Goal: Task Accomplishment & Management: Manage account settings

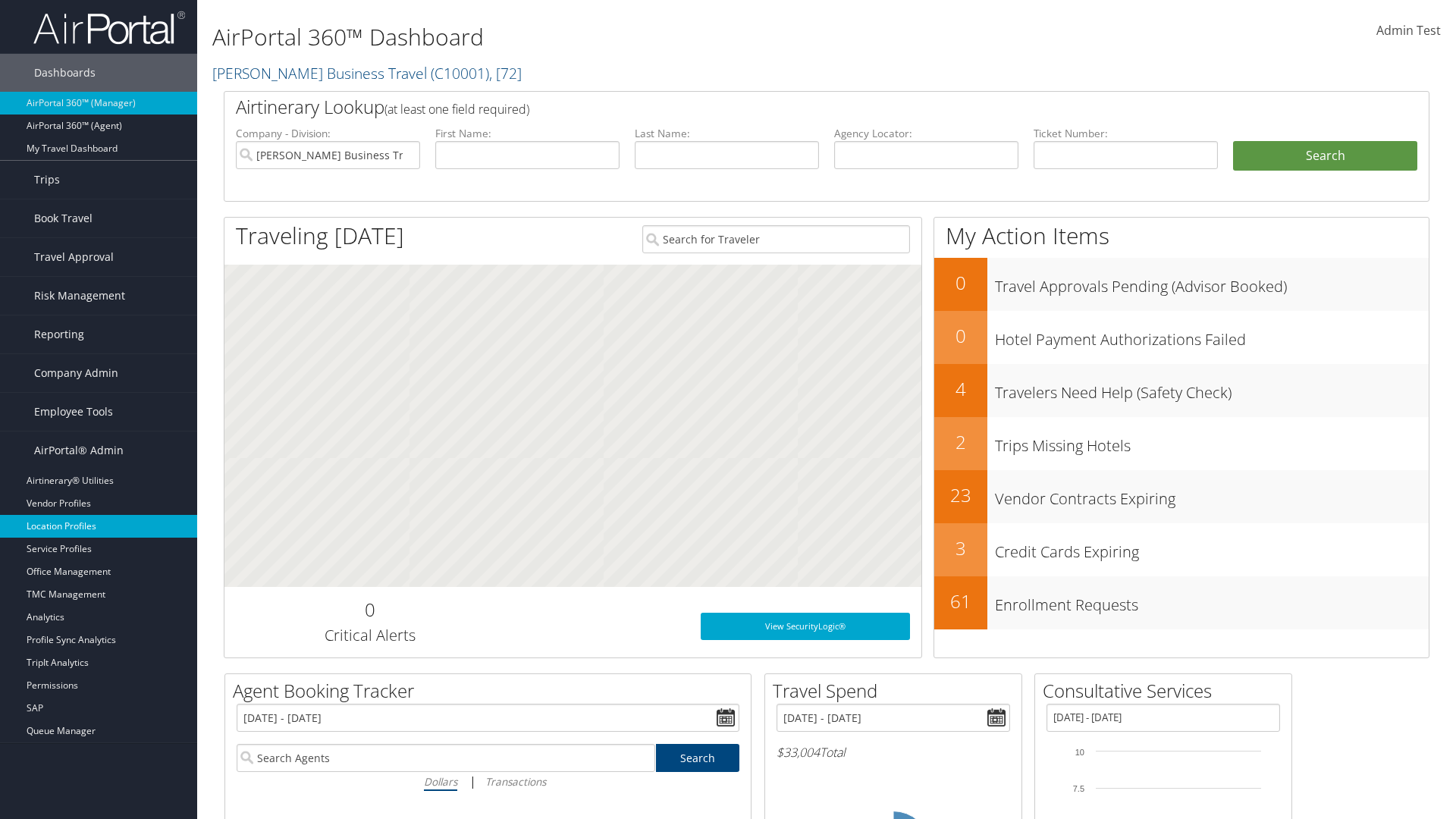
click at [99, 527] on link "Location Profiles" at bounding box center [99, 526] width 197 height 22
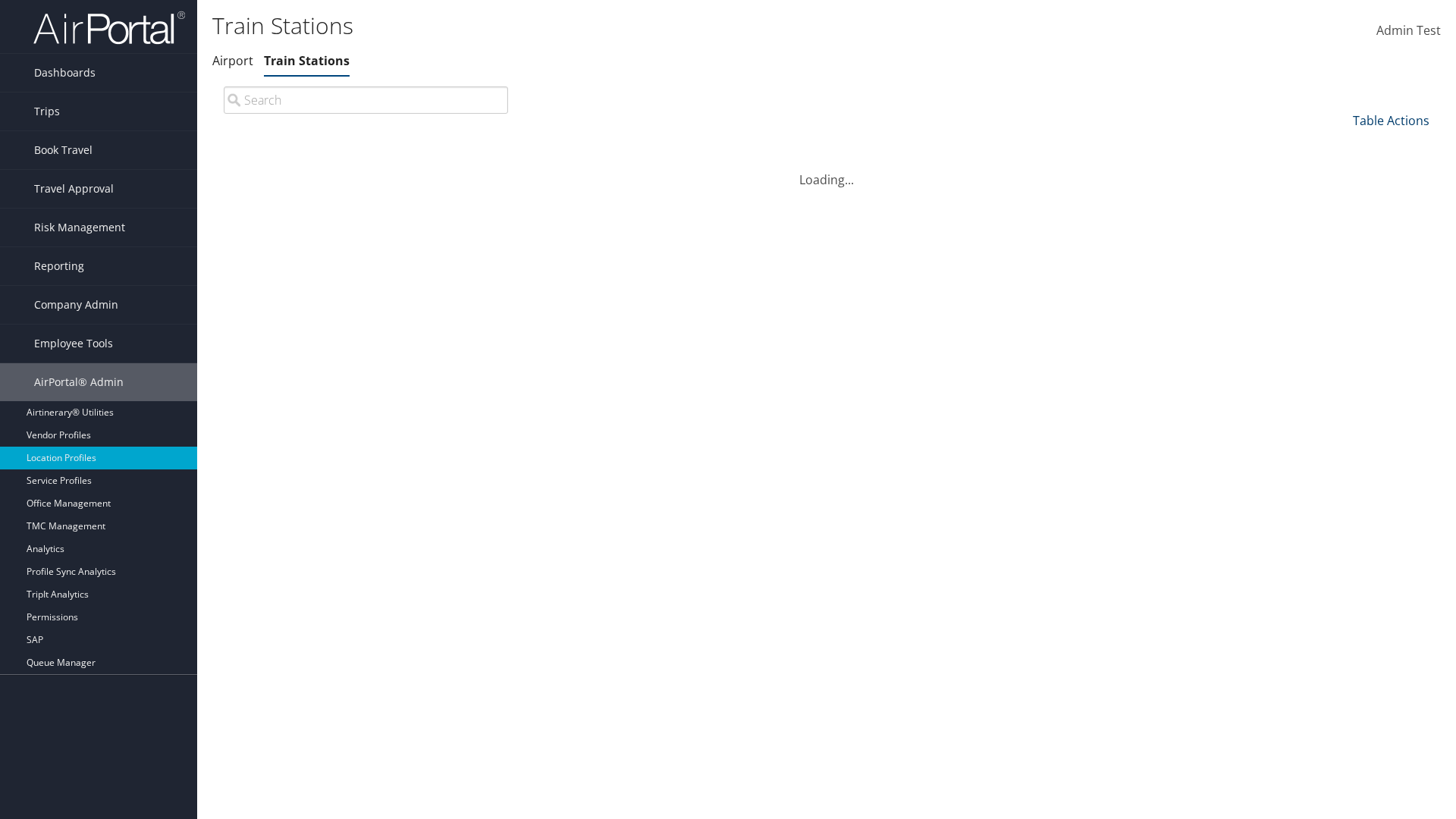
click at [1392, 120] on link "Table Actions" at bounding box center [1392, 120] width 76 height 17
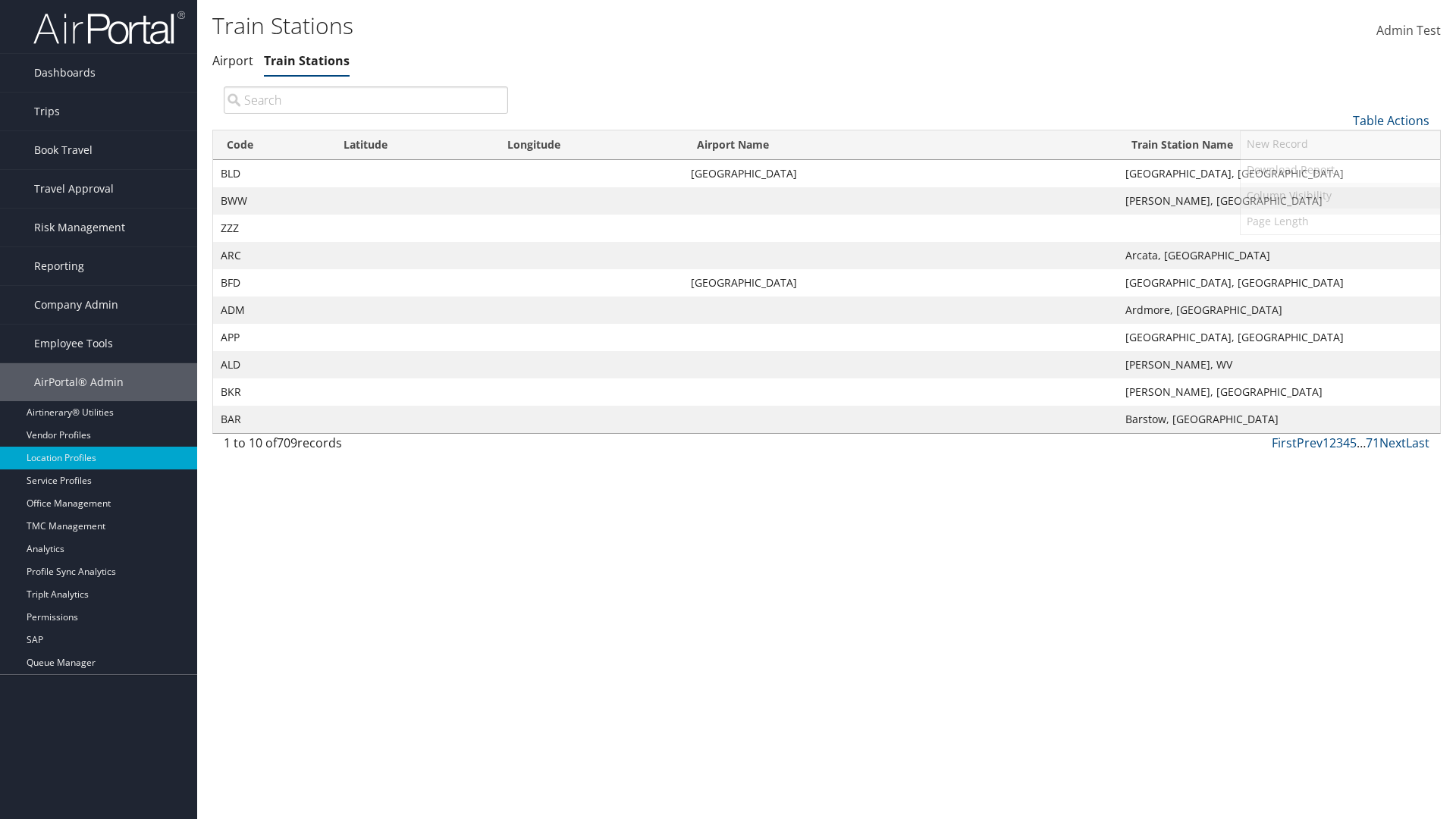
click at [1341, 194] on link "Column Visibility" at bounding box center [1341, 195] width 199 height 25
click at [1341, 145] on link "Code" at bounding box center [1341, 146] width 199 height 25
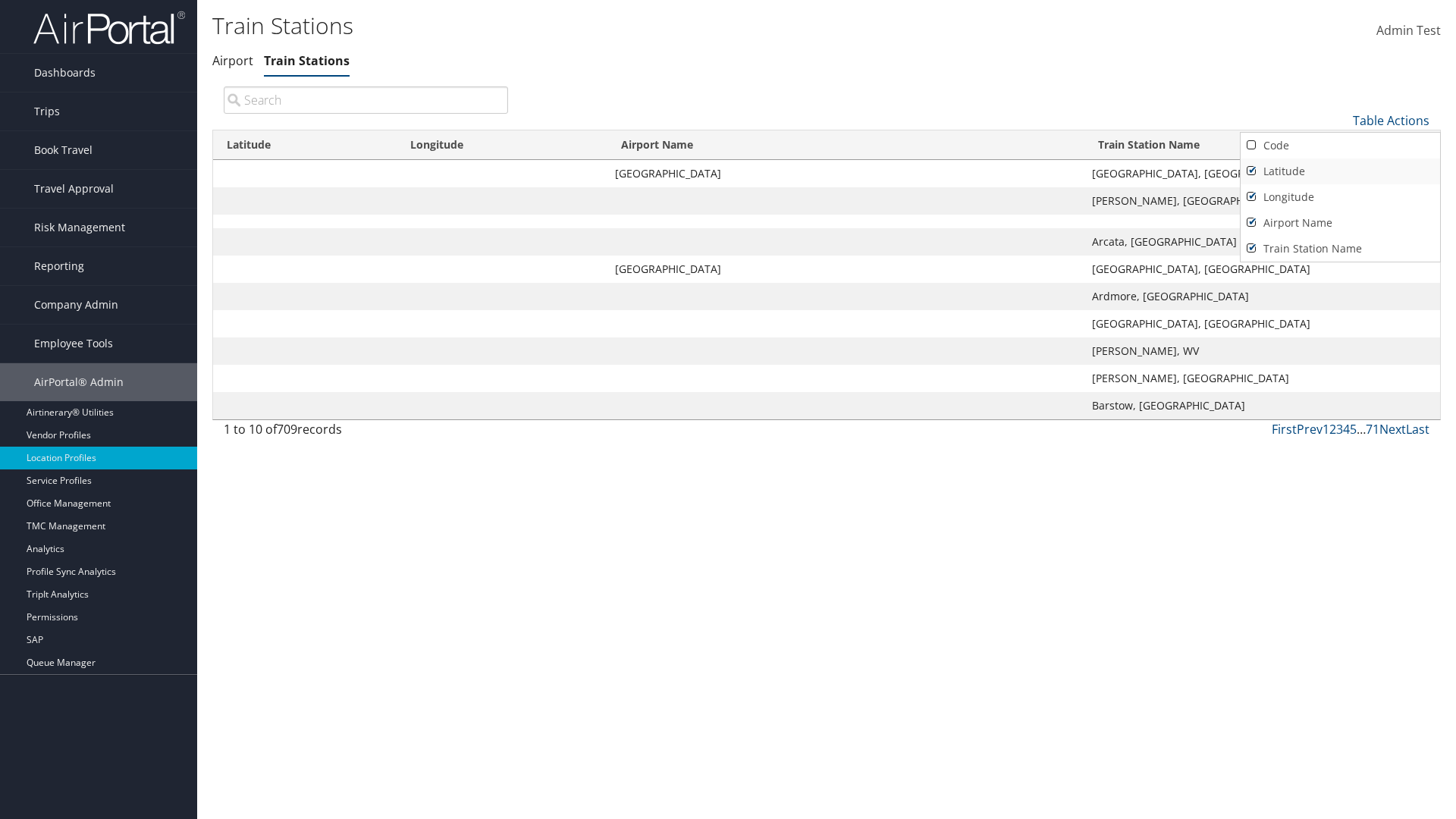
click at [1341, 171] on link "Latitude" at bounding box center [1341, 171] width 199 height 25
click at [1341, 196] on link "Longitude" at bounding box center [1341, 197] width 199 height 25
click at [1341, 222] on link "Airport Name" at bounding box center [1341, 223] width 199 height 25
click at [728, 410] on div at bounding box center [728, 410] width 1456 height 819
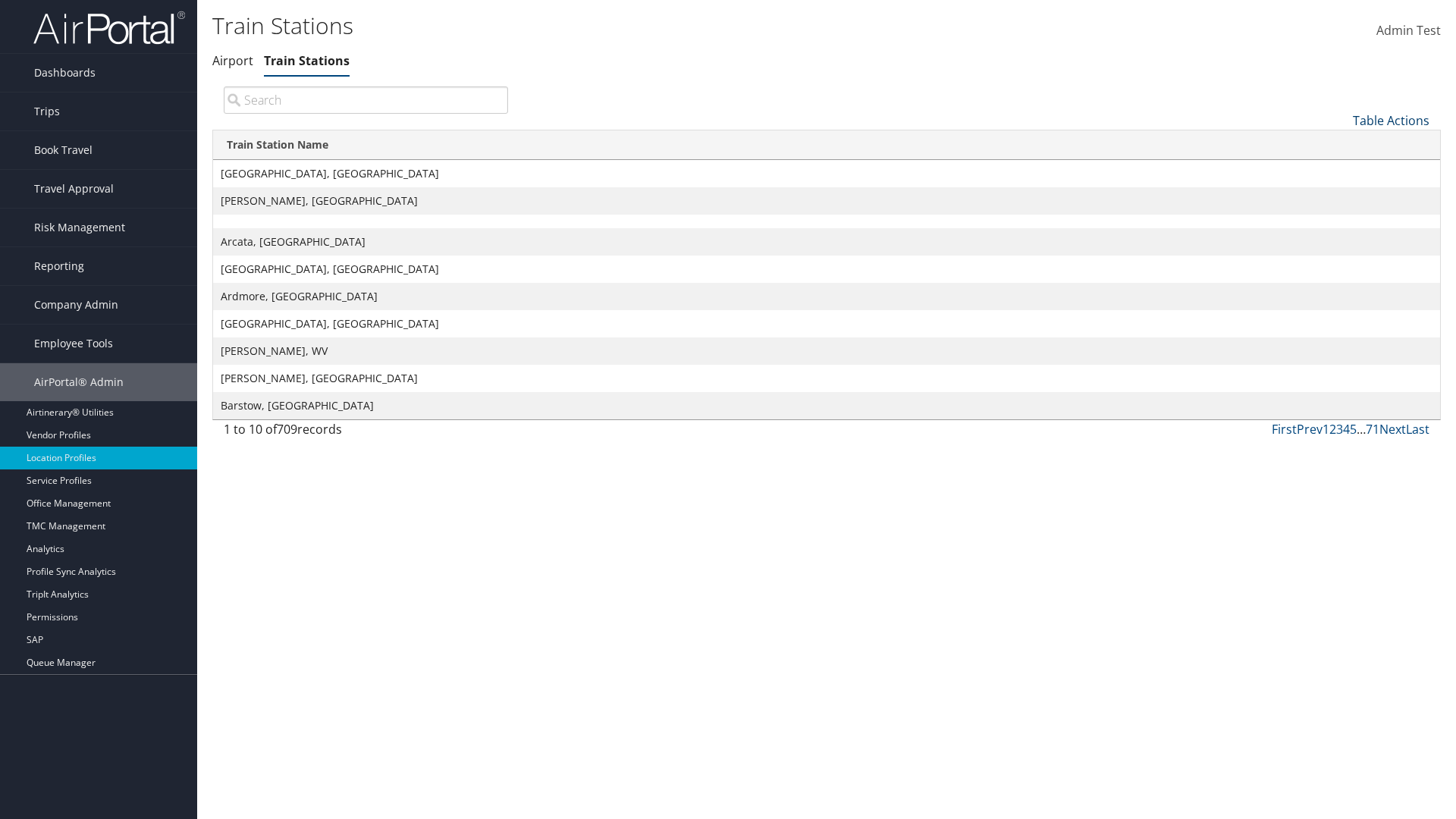
click at [1392, 120] on link "Table Actions" at bounding box center [1392, 120] width 76 height 17
click at [1341, 194] on link "Column Visibility" at bounding box center [1341, 195] width 199 height 25
click at [1341, 145] on link "Code" at bounding box center [1341, 146] width 199 height 25
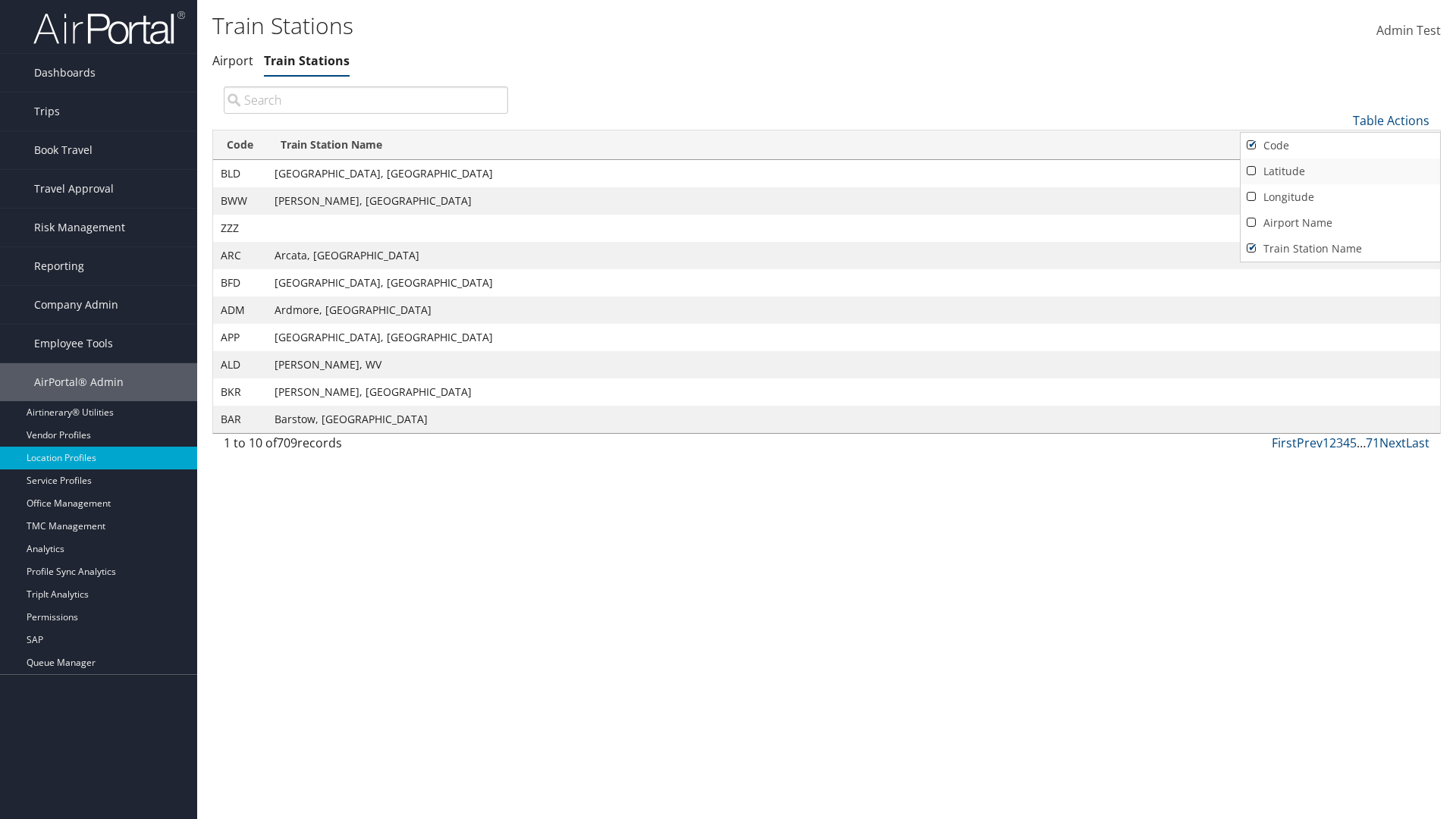
click at [1341, 171] on link "Latitude" at bounding box center [1341, 171] width 199 height 25
click at [1341, 196] on link "Longitude" at bounding box center [1341, 197] width 199 height 25
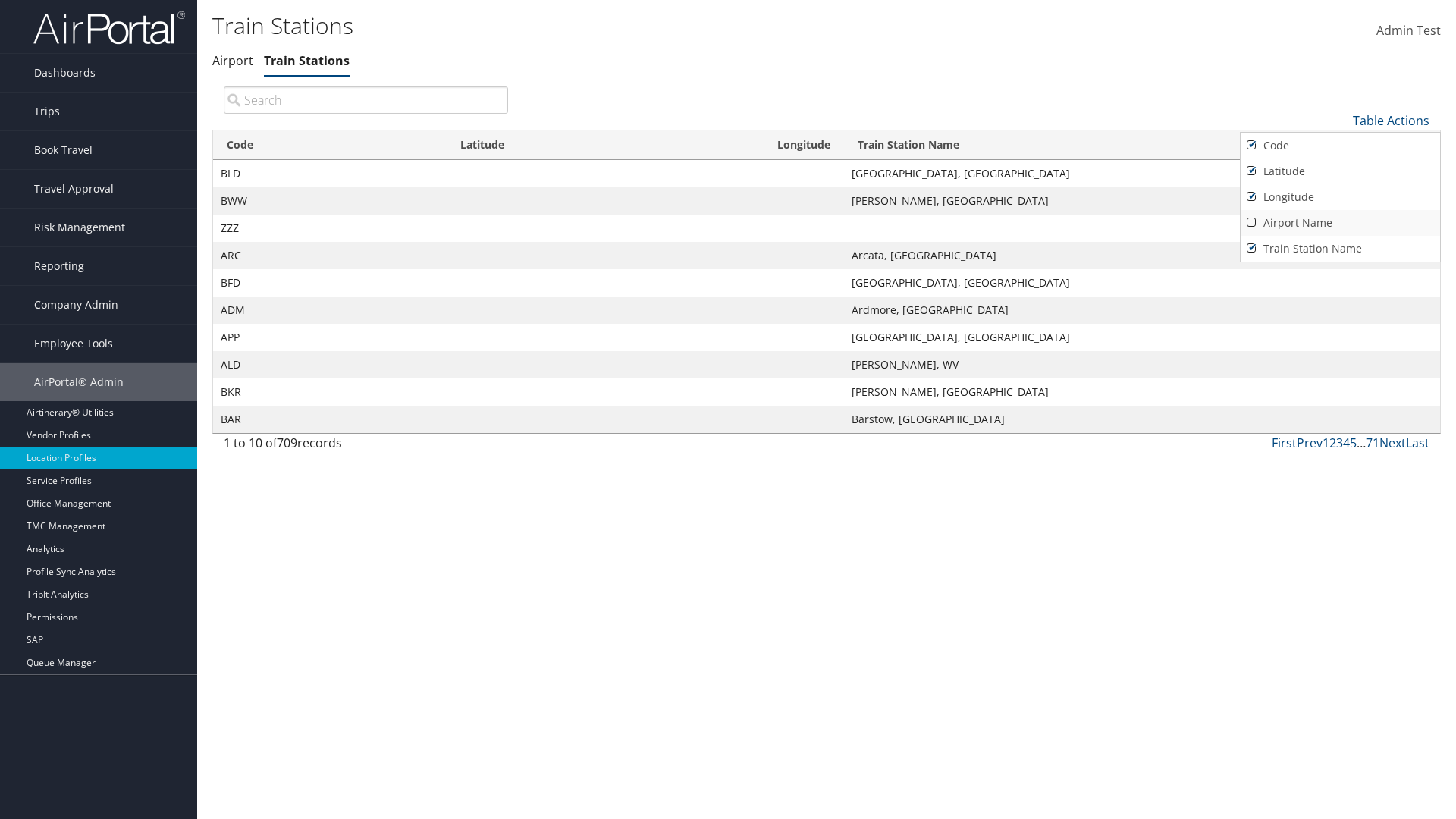
click at [1341, 222] on link "Airport Name" at bounding box center [1341, 223] width 199 height 25
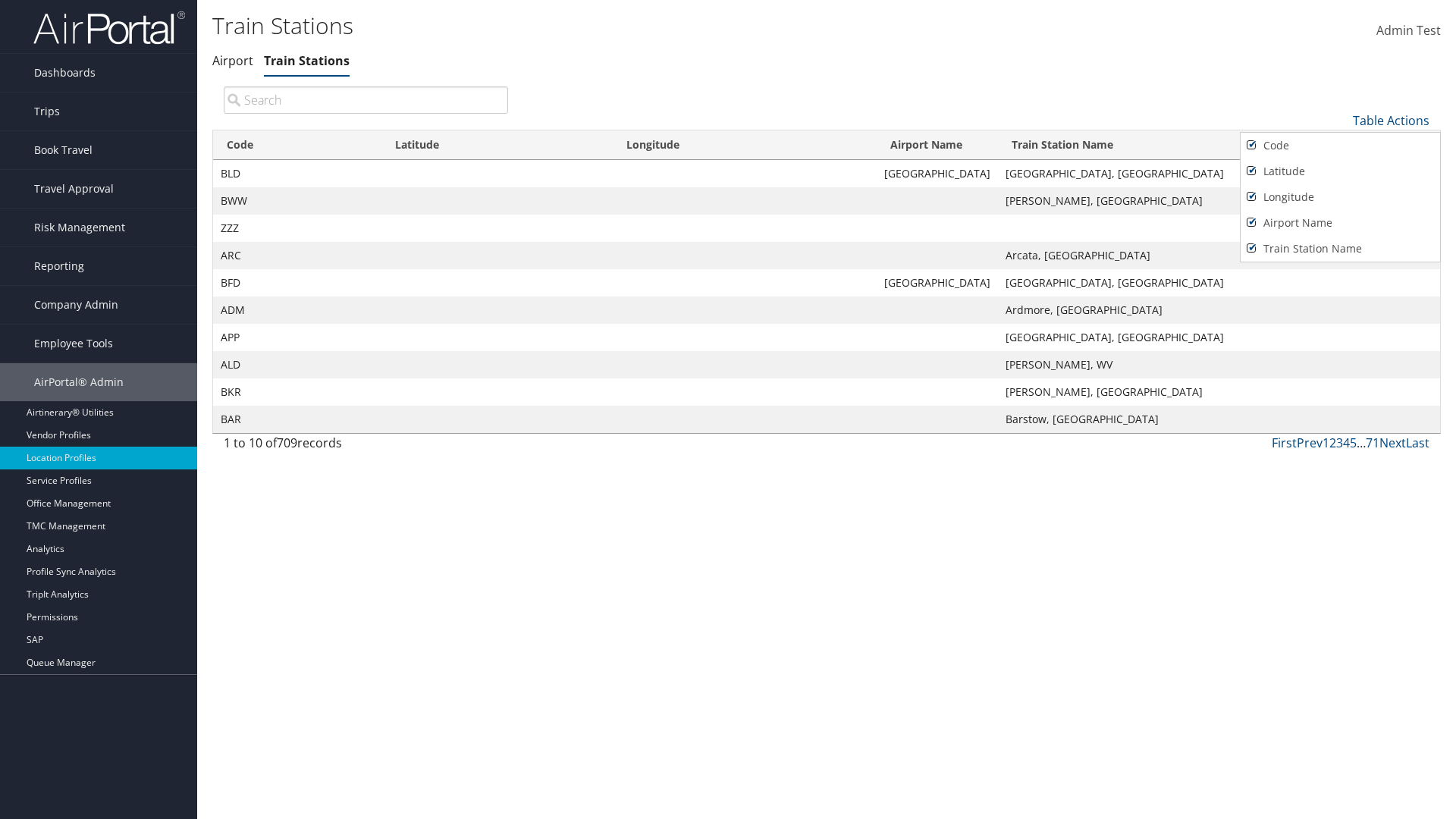
click at [728, 410] on div at bounding box center [728, 410] width 1456 height 819
click at [1392, 120] on link "Table Actions" at bounding box center [1392, 120] width 76 height 17
